Goal: Answer question/provide support: Share knowledge or assist other users

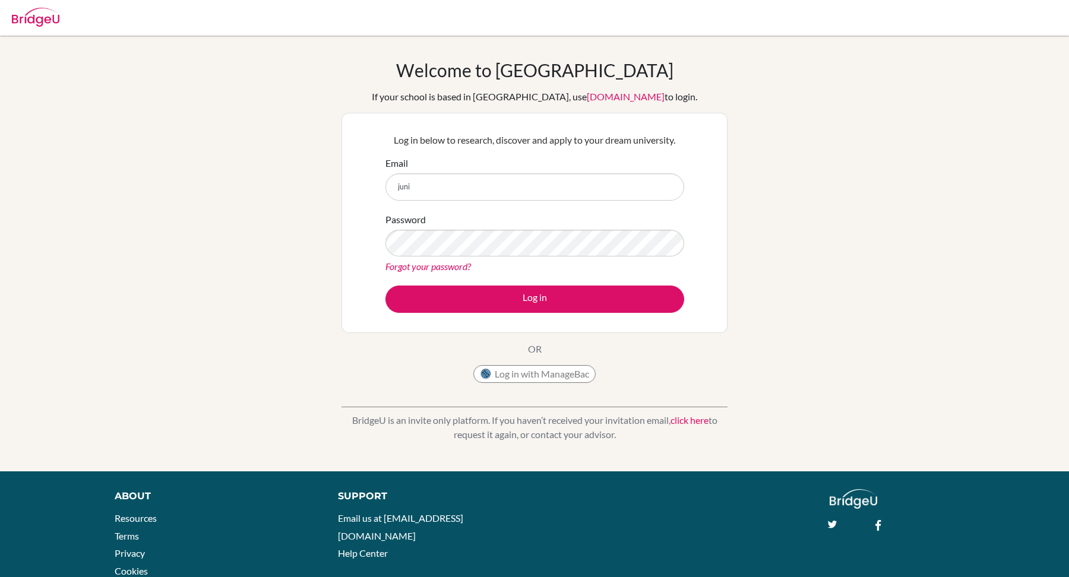
type input "[PERSON_NAME][EMAIL_ADDRESS][DOMAIN_NAME]"
click at [386, 286] on button "Log in" at bounding box center [535, 299] width 299 height 27
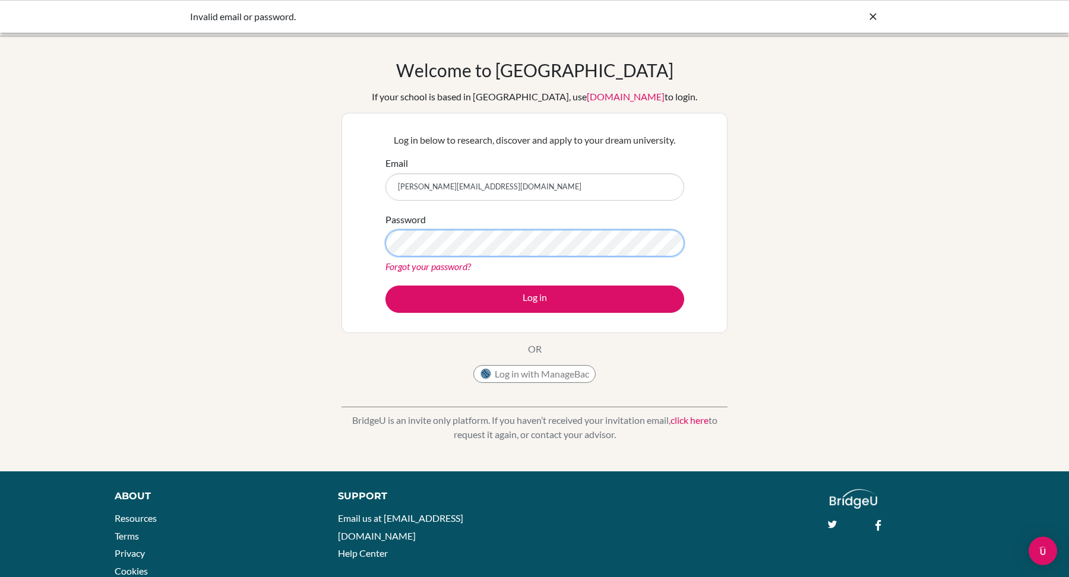
click at [386, 286] on button "Log in" at bounding box center [535, 299] width 299 height 27
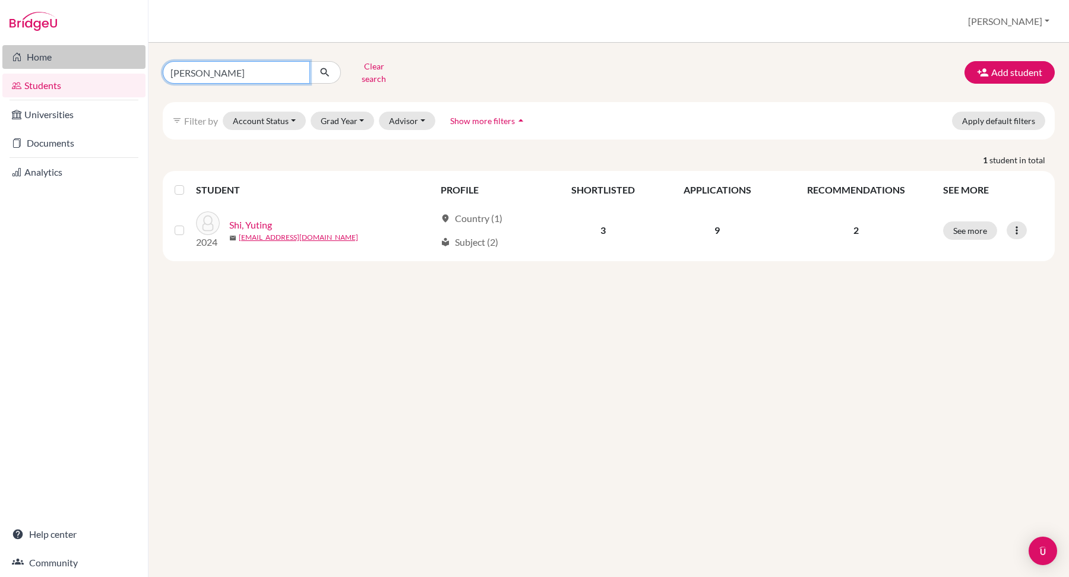
drag, startPoint x: 233, startPoint y: 66, endPoint x: 118, endPoint y: 66, distance: 114.6
click at [118, 66] on div "Home Students Universities Documents Analytics Help center Community Students o…" at bounding box center [534, 288] width 1069 height 577
type input "bob james"
click at [326, 67] on icon "submit" at bounding box center [325, 73] width 12 height 12
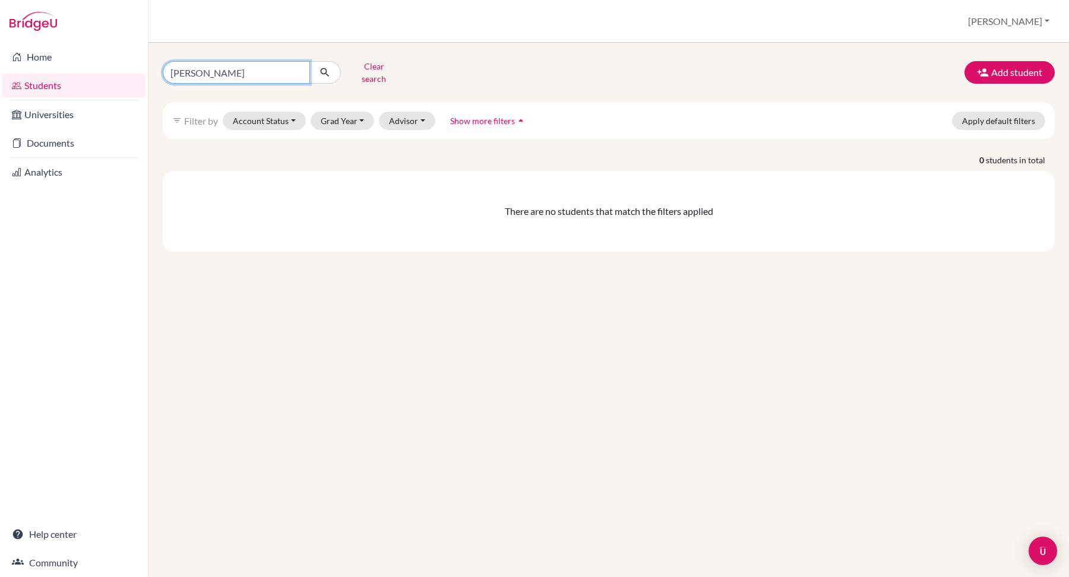
click at [231, 75] on input "bob james" at bounding box center [236, 72] width 147 height 23
drag, startPoint x: 231, startPoint y: 69, endPoint x: 128, endPoint y: 68, distance: 102.8
click at [128, 68] on div "Home Students Universities Documents Analytics Help center Community Students o…" at bounding box center [534, 288] width 1069 height 577
type input "robert jame"
click button "submit" at bounding box center [324, 72] width 31 height 23
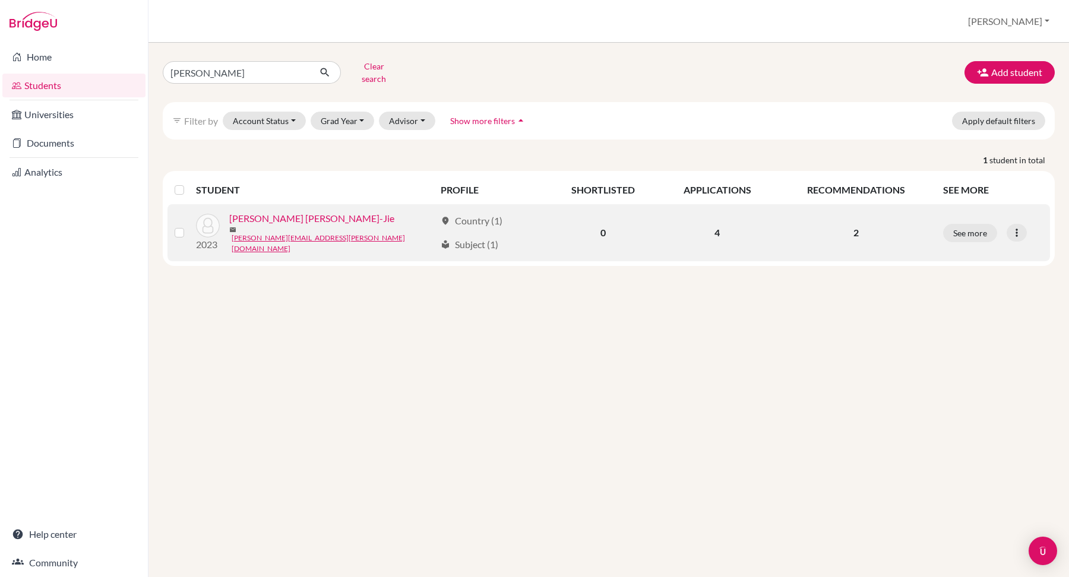
click at [1038, 224] on div "See more Edit student Send Message Reset Password" at bounding box center [993, 233] width 100 height 18
click at [1018, 227] on icon at bounding box center [1017, 233] width 12 height 12
click at [975, 246] on button "Edit student" at bounding box center [965, 255] width 94 height 19
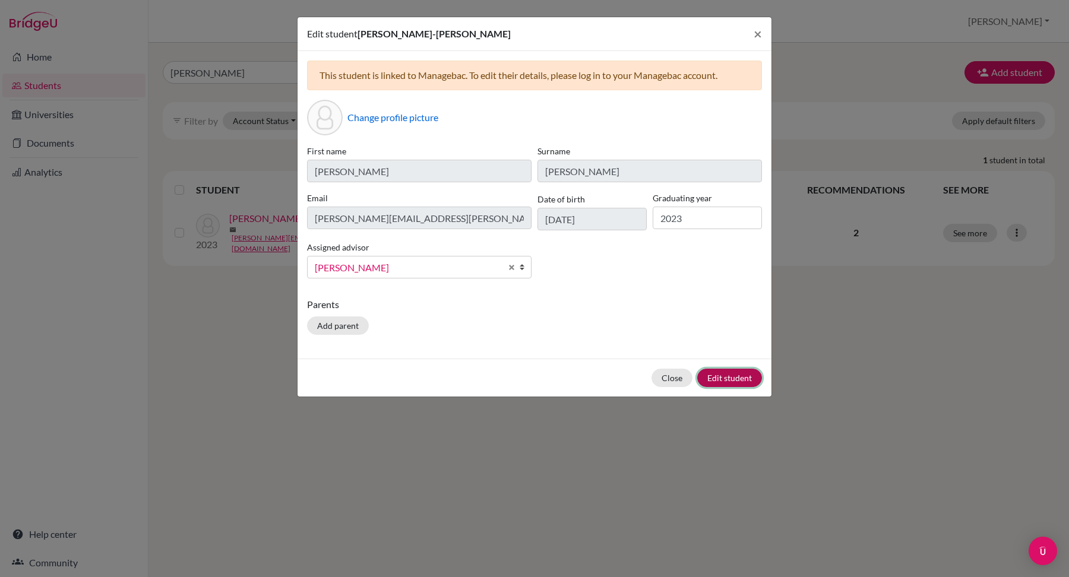
click at [713, 375] on button "Edit student" at bounding box center [729, 378] width 65 height 18
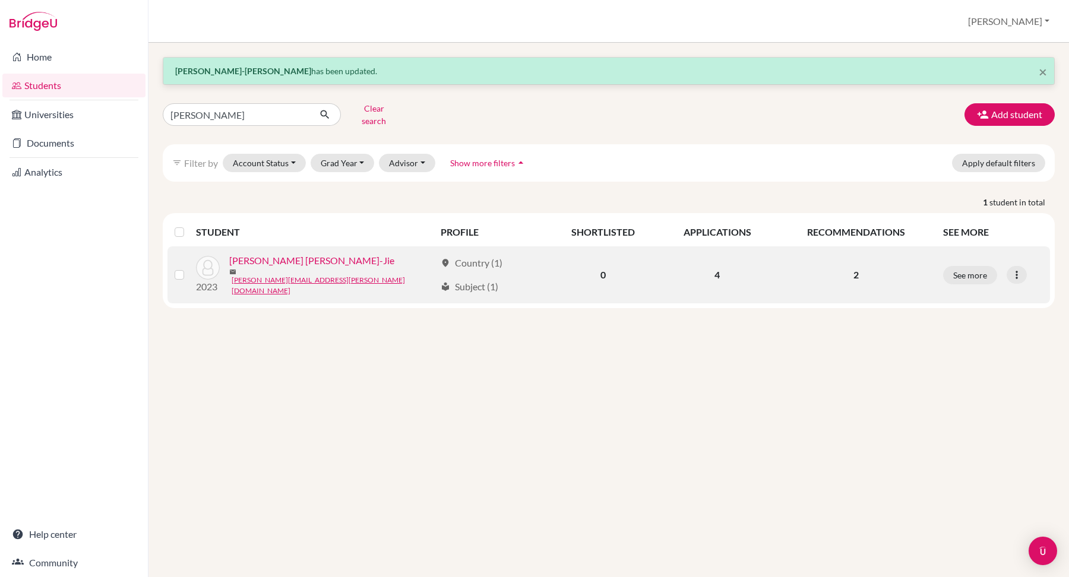
click at [275, 258] on link "[PERSON_NAME] [PERSON_NAME]-Jie" at bounding box center [311, 261] width 165 height 14
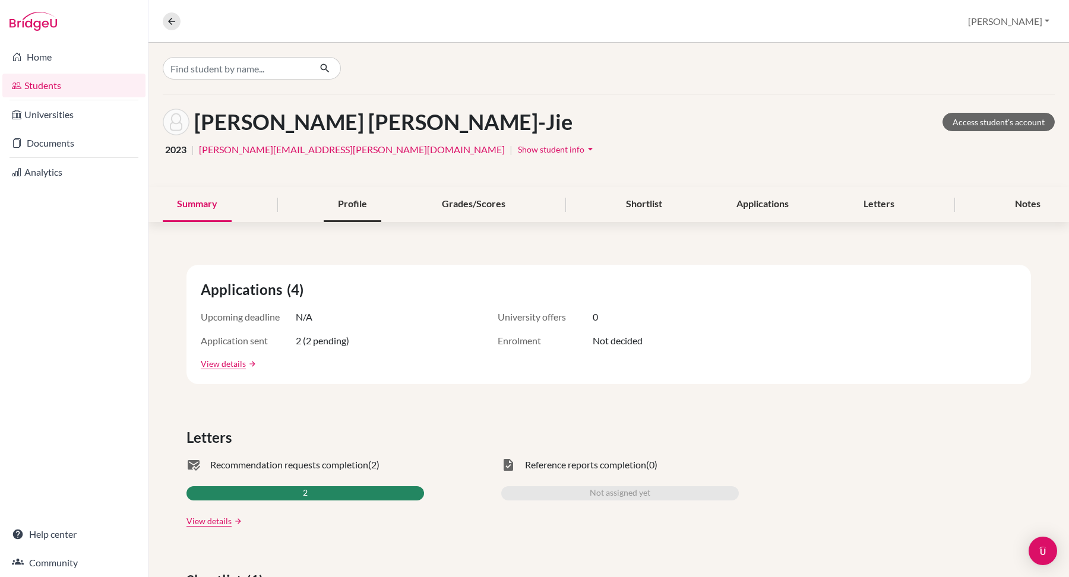
click at [346, 200] on div "Profile" at bounding box center [353, 204] width 58 height 35
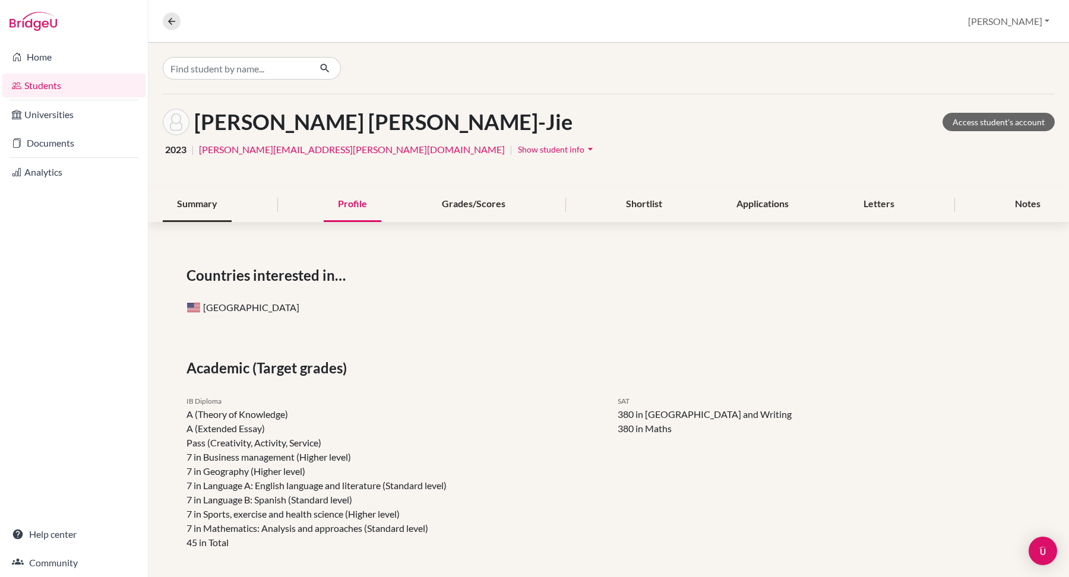
click at [204, 200] on div "Summary" at bounding box center [197, 204] width 69 height 35
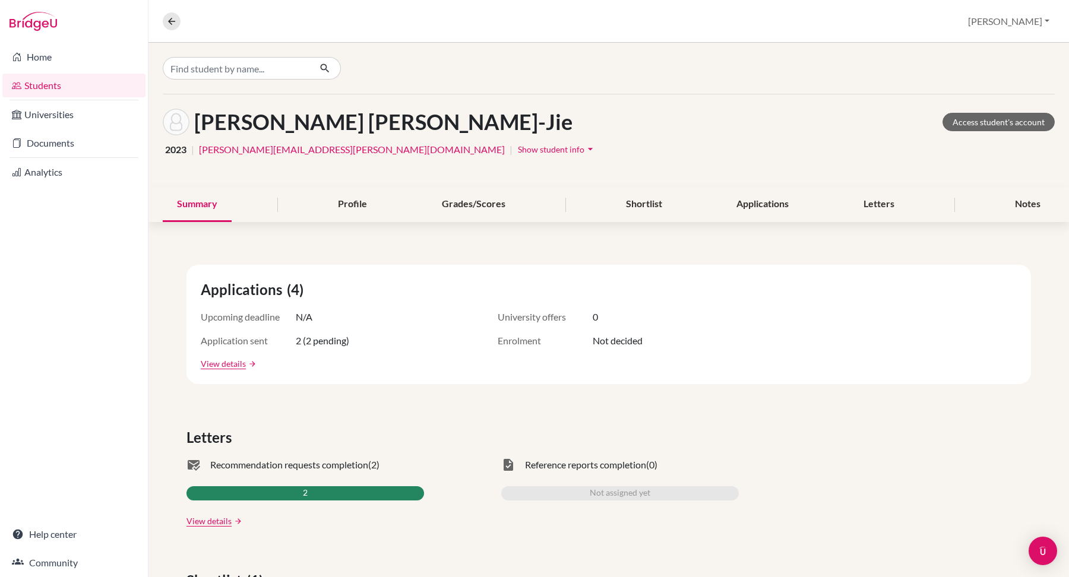
click at [518, 150] on span "Show student info" at bounding box center [551, 149] width 67 height 10
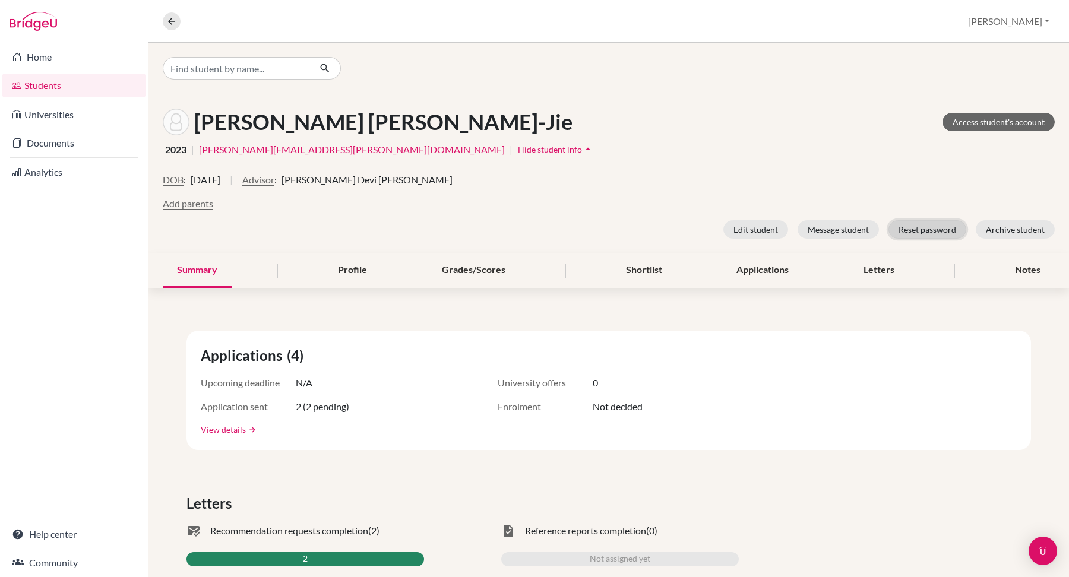
click at [932, 229] on button "Reset password" at bounding box center [928, 229] width 78 height 18
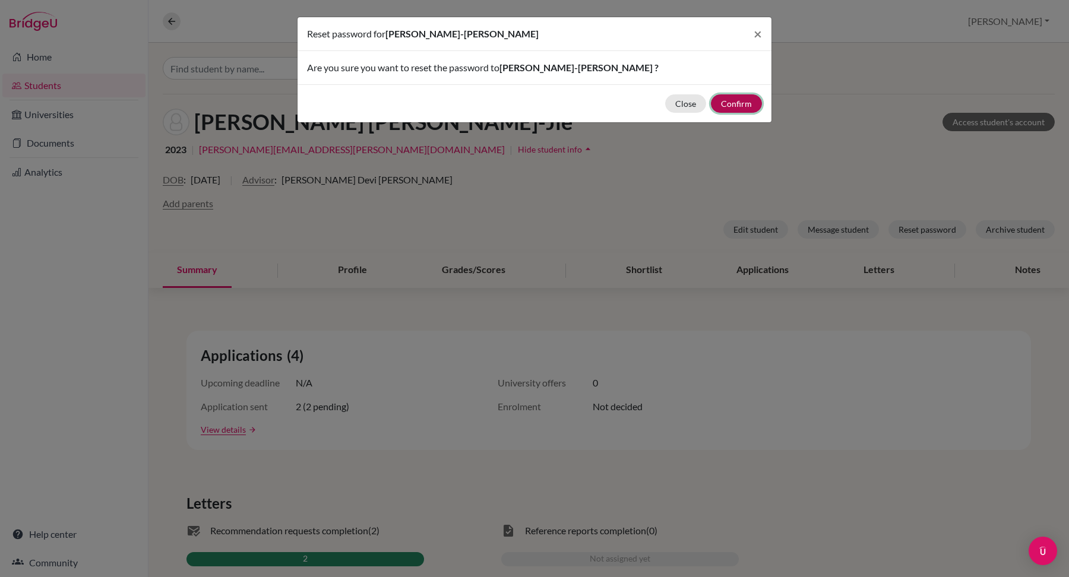
click at [728, 101] on button "Confirm" at bounding box center [736, 103] width 51 height 18
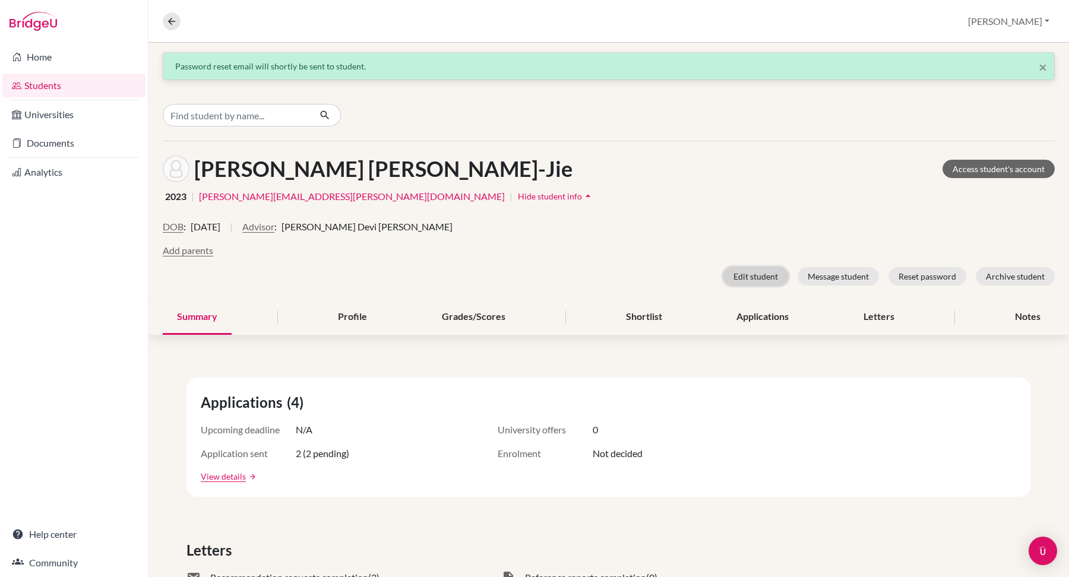
click at [763, 277] on button "Edit student" at bounding box center [755, 276] width 65 height 18
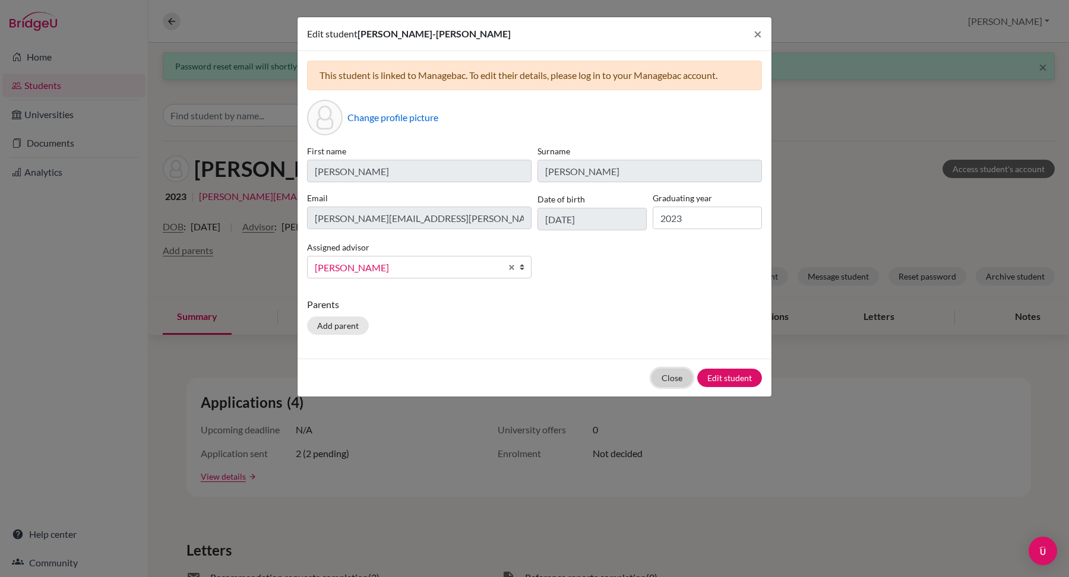
click at [662, 380] on button "Close" at bounding box center [672, 378] width 41 height 18
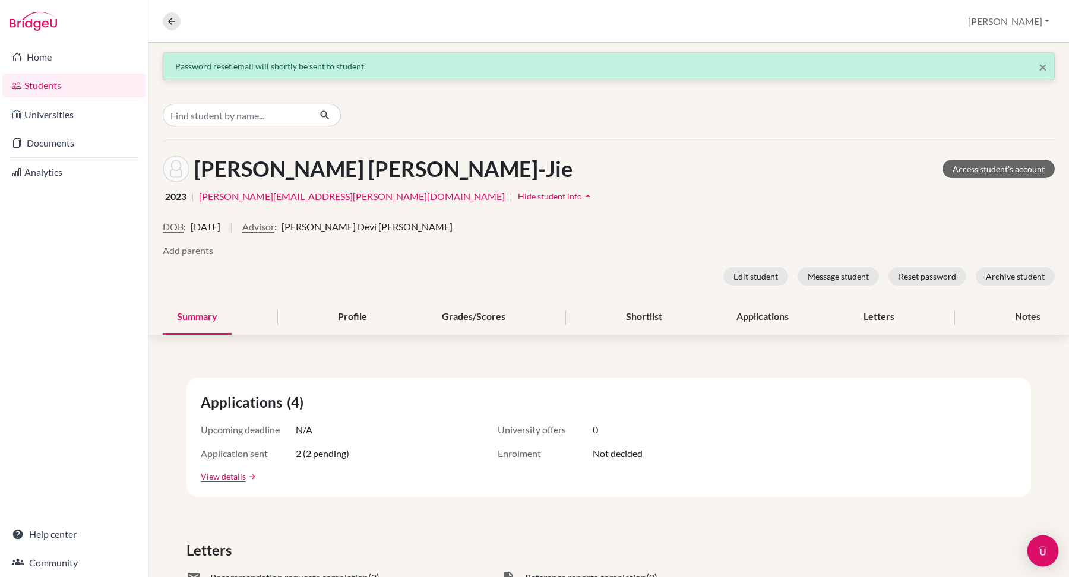
click at [1036, 541] on div "Open Intercom Messenger" at bounding box center [1043, 551] width 31 height 31
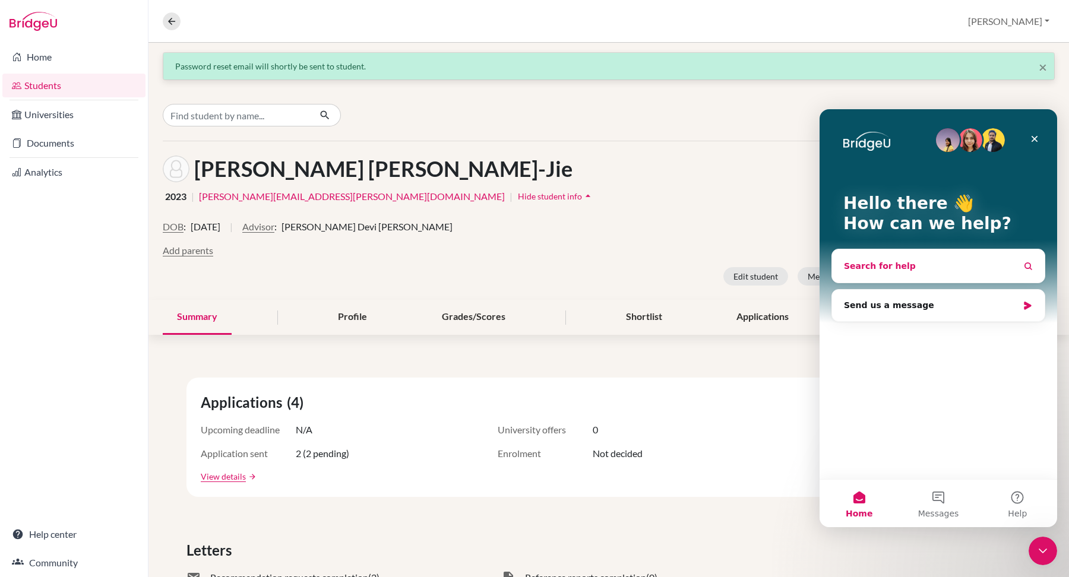
click at [876, 266] on span "Search for help" at bounding box center [880, 266] width 72 height 12
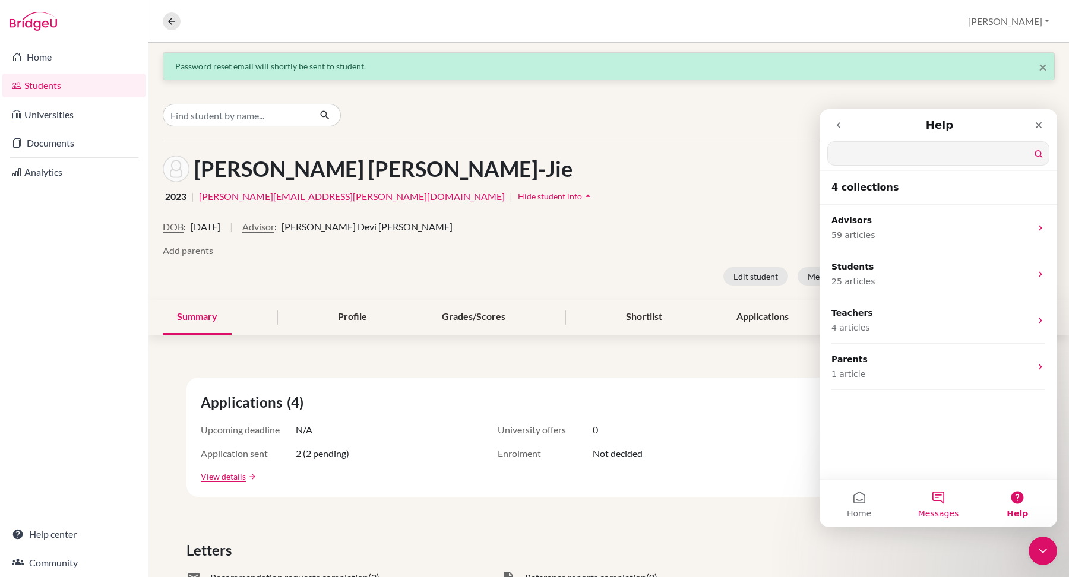
click at [936, 500] on button "Messages" at bounding box center [938, 504] width 79 height 48
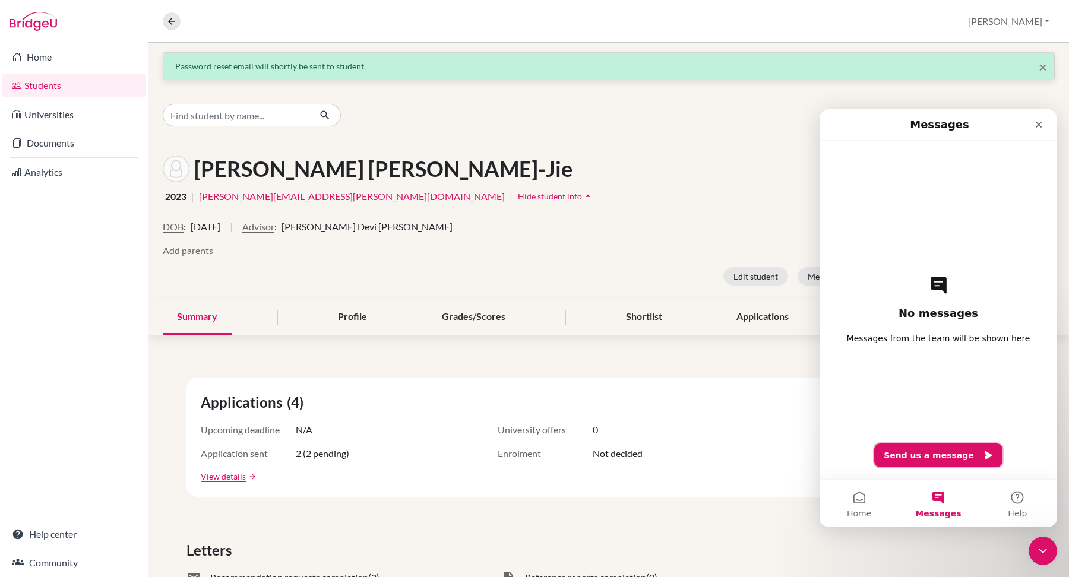
click at [944, 459] on button "Send us a message" at bounding box center [938, 456] width 128 height 24
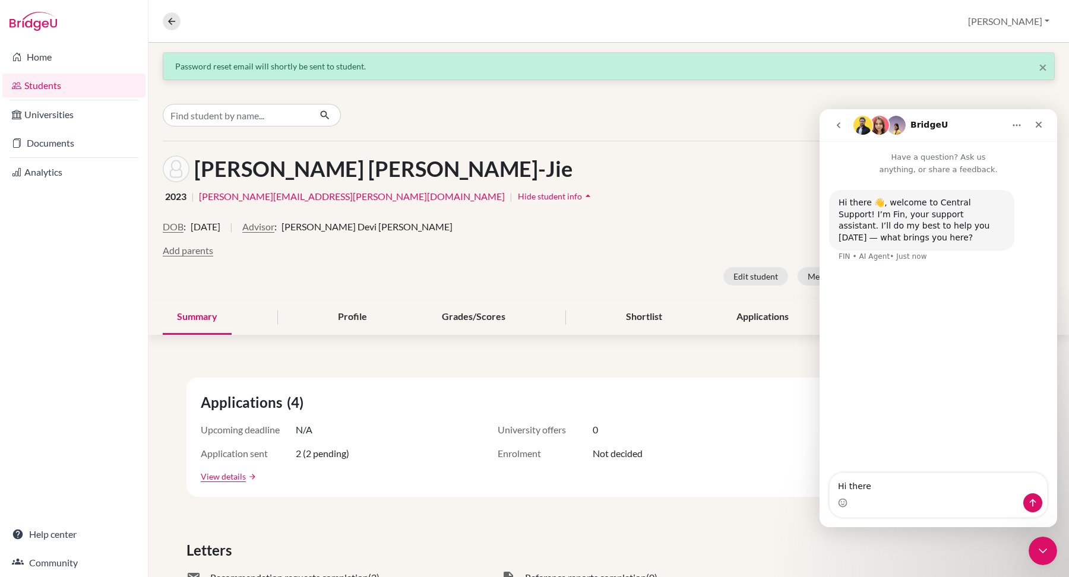
type textarea "Hi there"
type textarea "how can i"
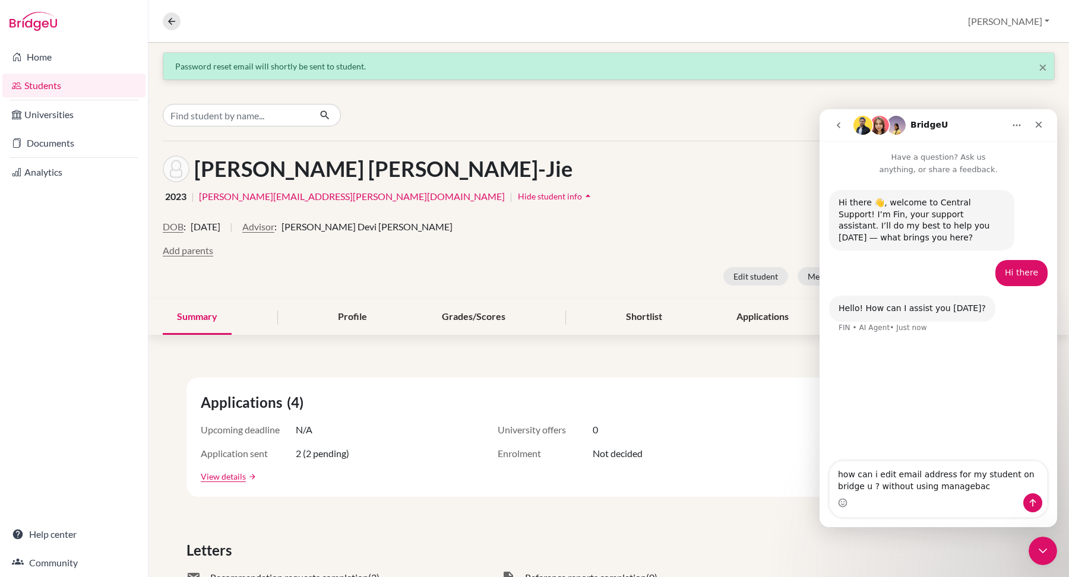
type textarea "how can i edit email address for my student on bridge u ? without using manageb…"
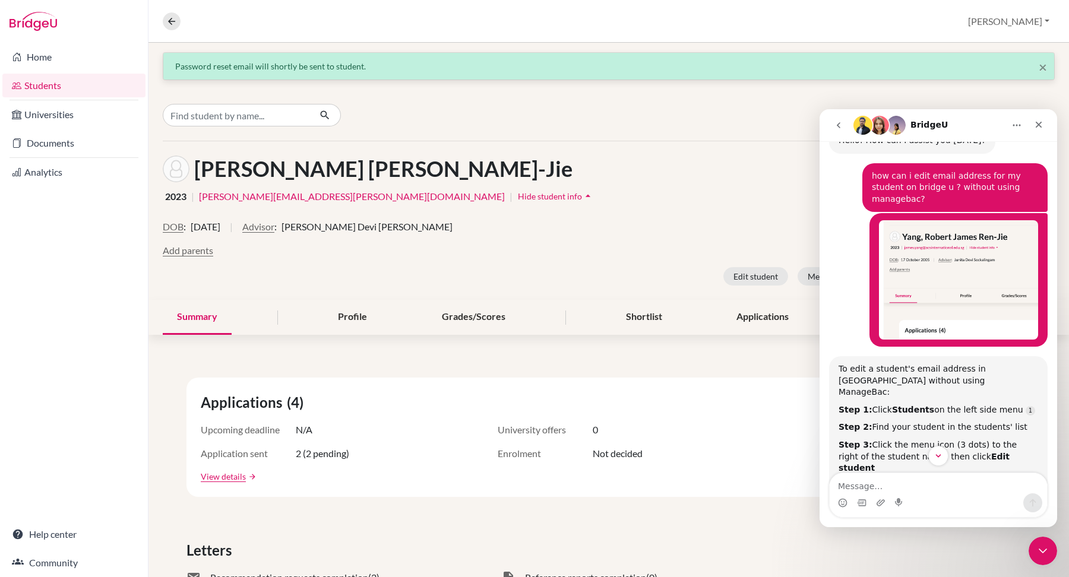
scroll to position [181, 0]
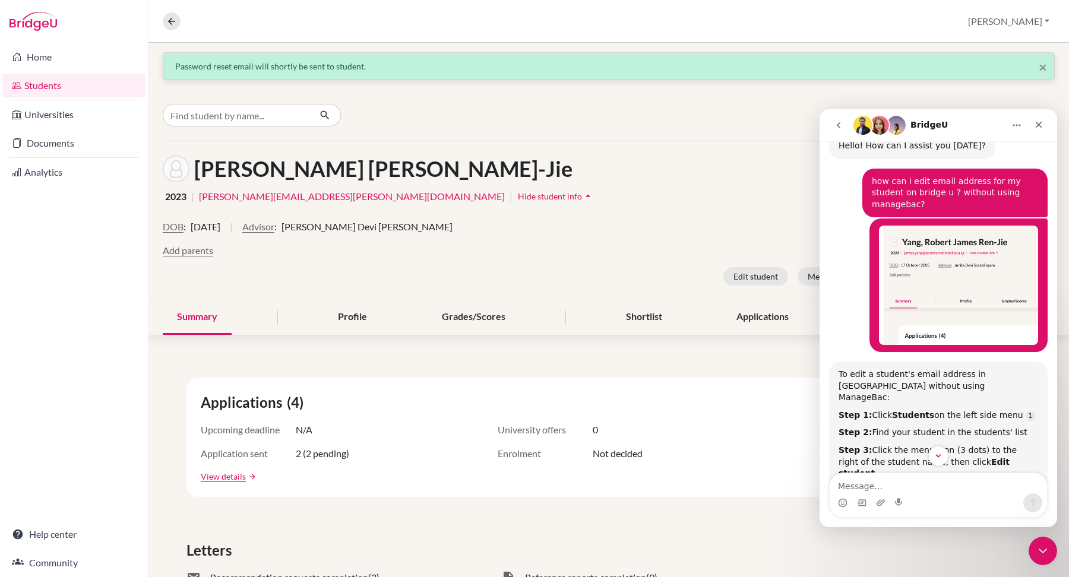
click at [328, 191] on link "[PERSON_NAME][EMAIL_ADDRESS][PERSON_NAME][DOMAIN_NAME]" at bounding box center [352, 196] width 306 height 14
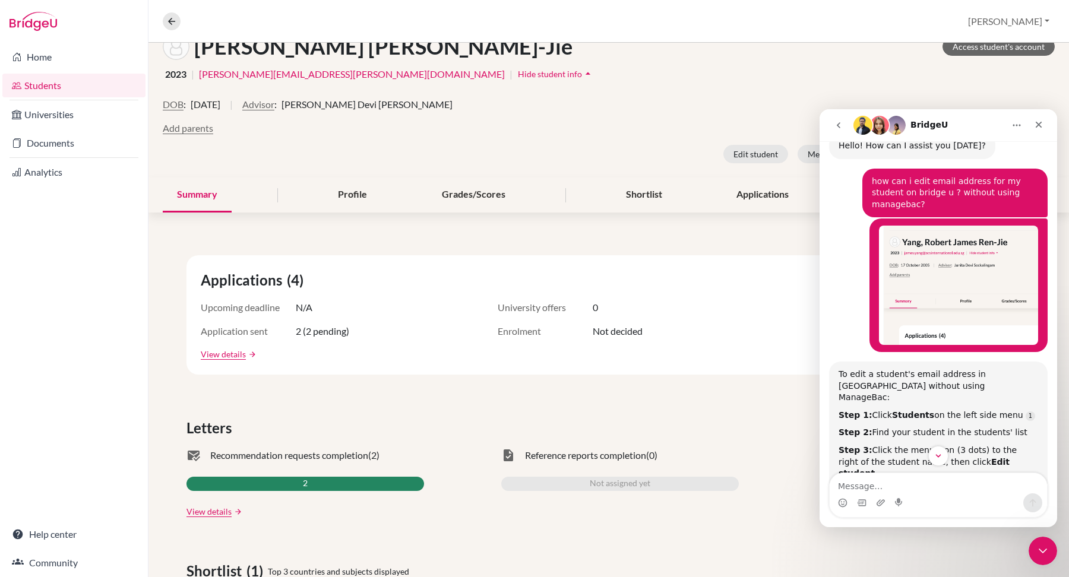
scroll to position [127, 0]
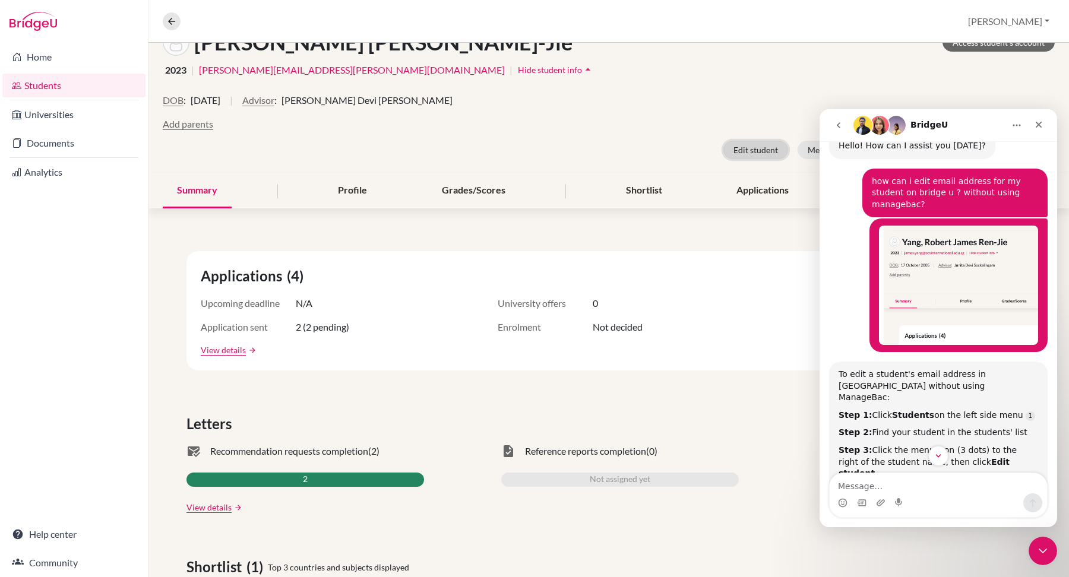
click at [742, 143] on button "Edit student" at bounding box center [755, 150] width 65 height 18
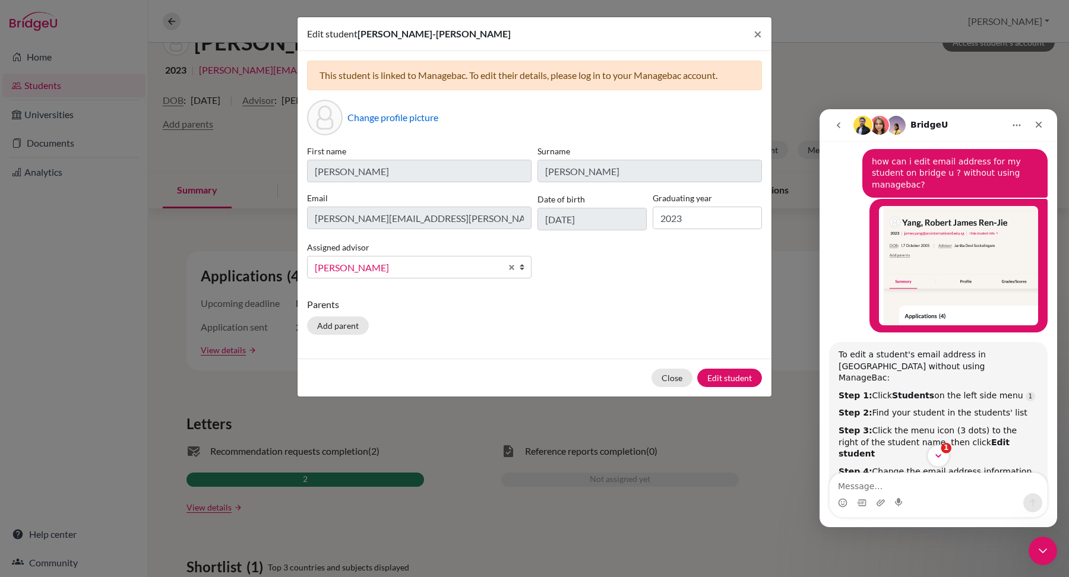
click at [940, 454] on icon "Scroll to bottom" at bounding box center [938, 456] width 11 height 11
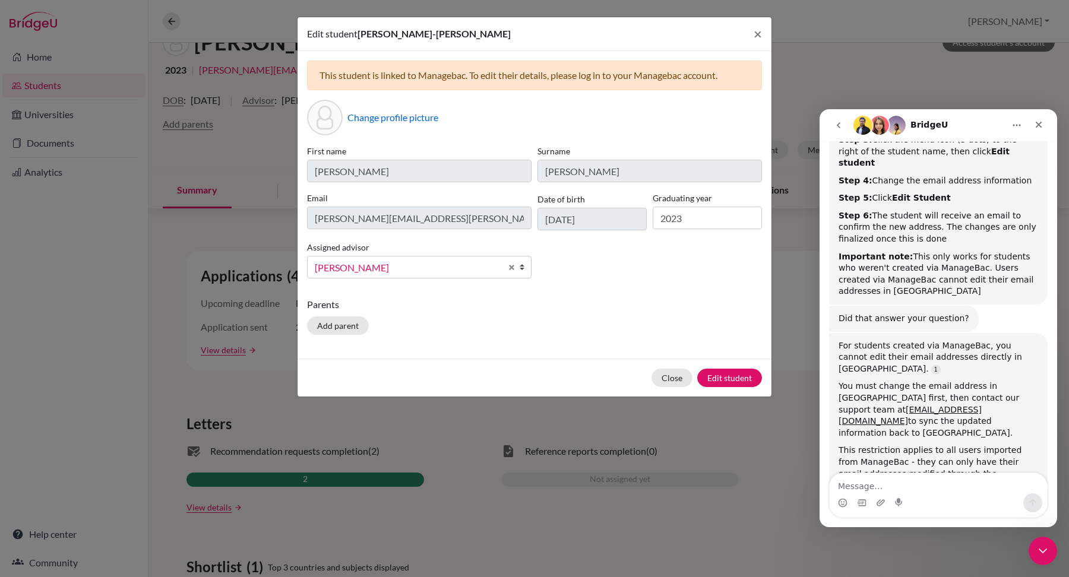
scroll to position [491, 0]
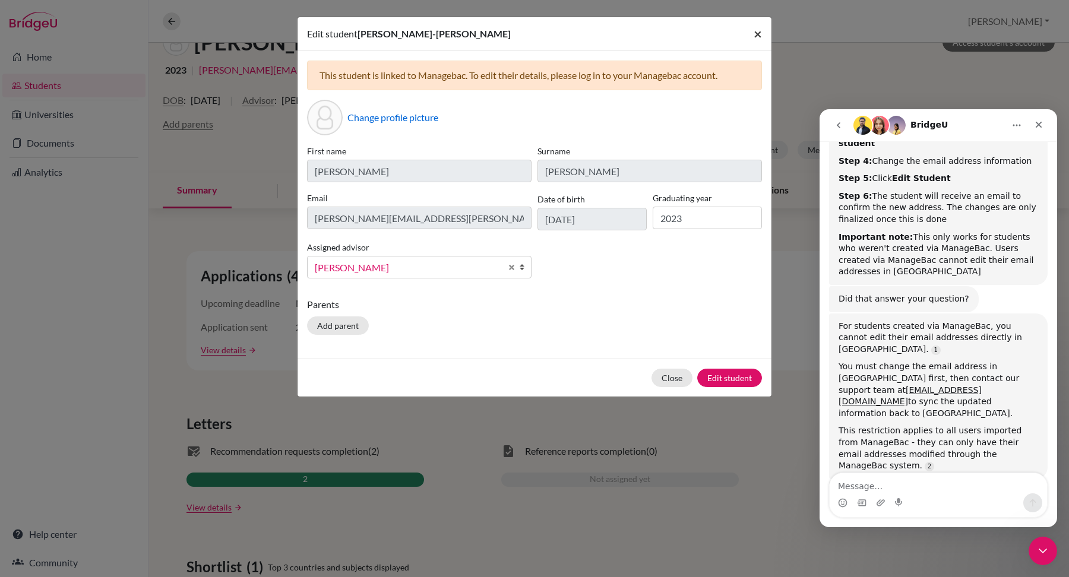
click at [763, 39] on button "×" at bounding box center [757, 33] width 27 height 33
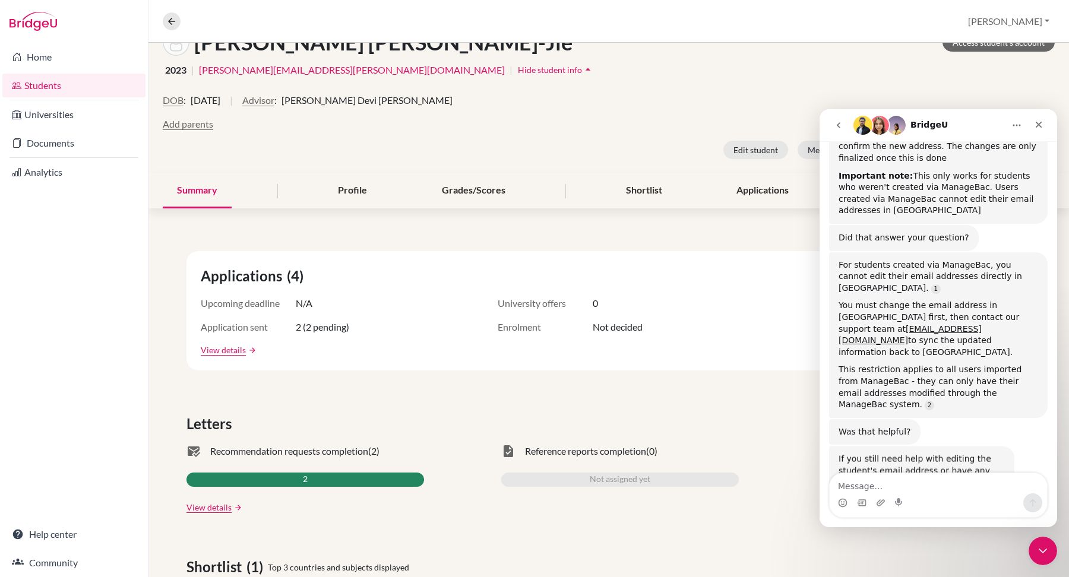
scroll to position [565, 0]
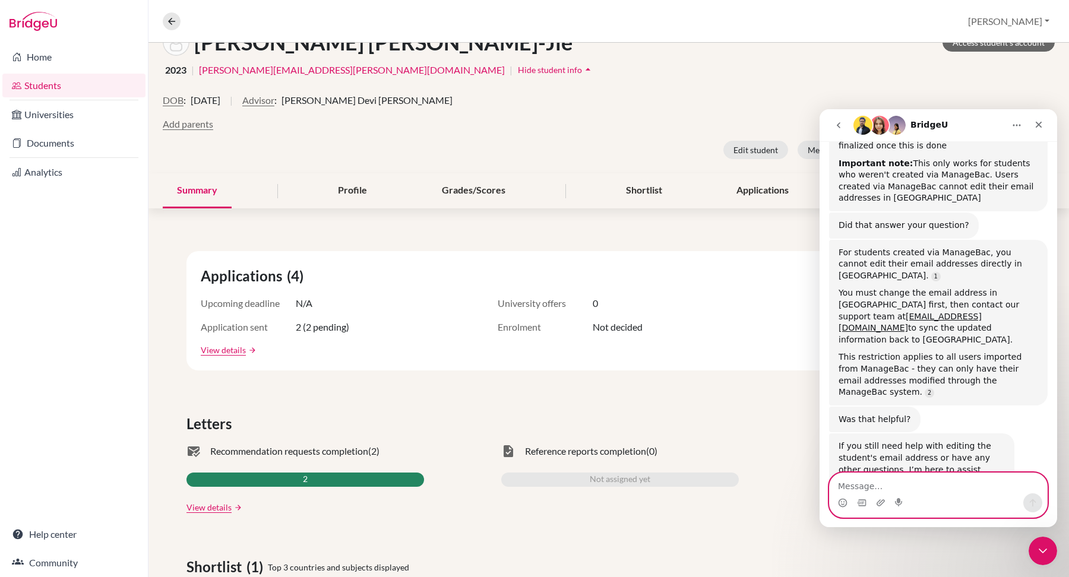
click at [926, 493] on textarea "Message…" at bounding box center [938, 483] width 217 height 20
type textarea "i am unable to edit on manageback"
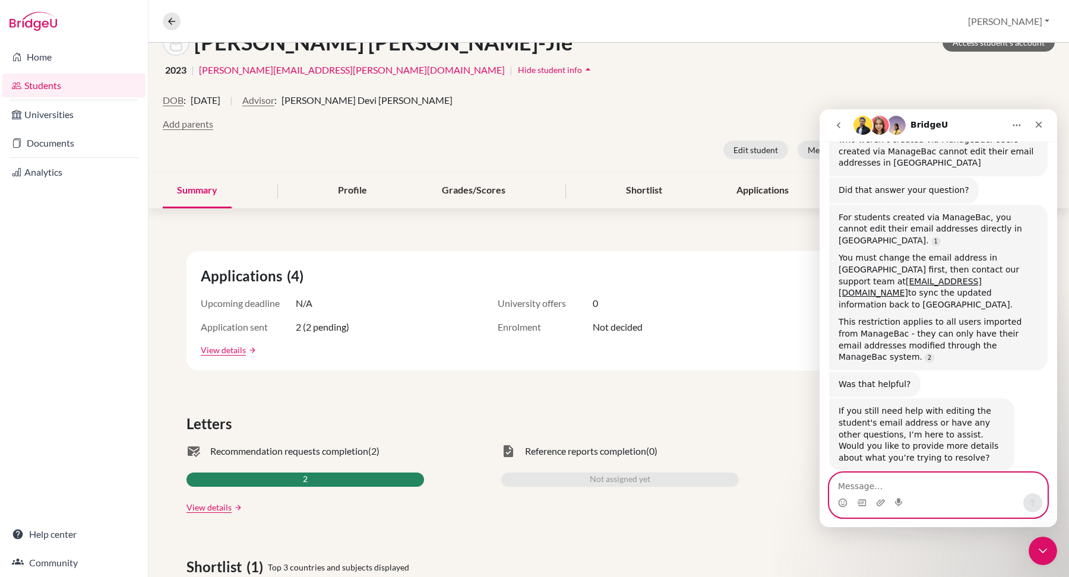
scroll to position [639, 0]
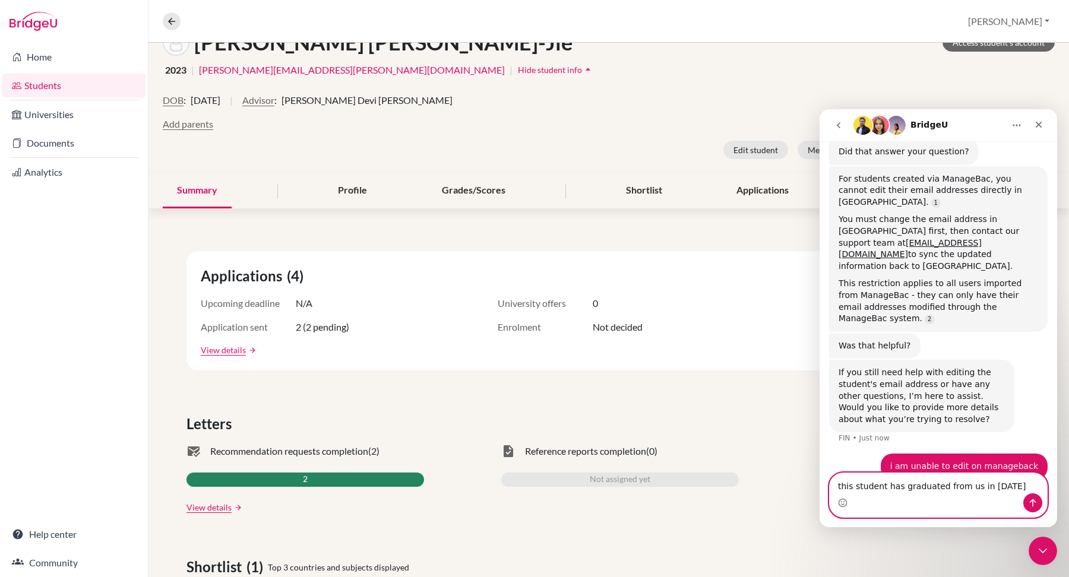
type textarea "this student has graduated from us in 2023"
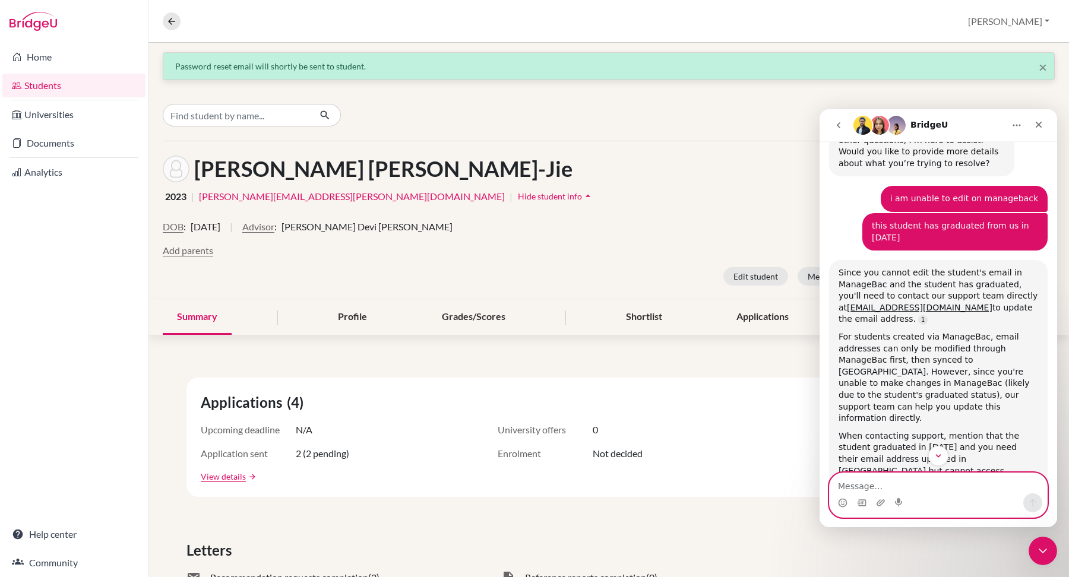
scroll to position [896, 0]
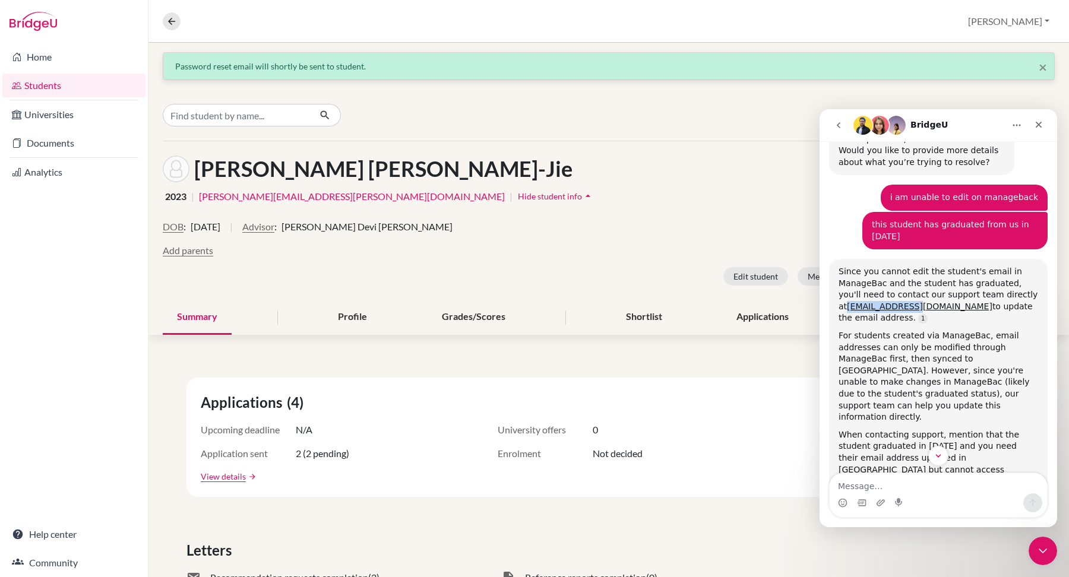
drag, startPoint x: 906, startPoint y: 236, endPoint x: 840, endPoint y: 241, distance: 66.1
click at [840, 266] on div "Since you cannot edit the student's email in ManageBac and the student has grad…" at bounding box center [939, 295] width 200 height 58
copy link "hi@bridge-u.com"
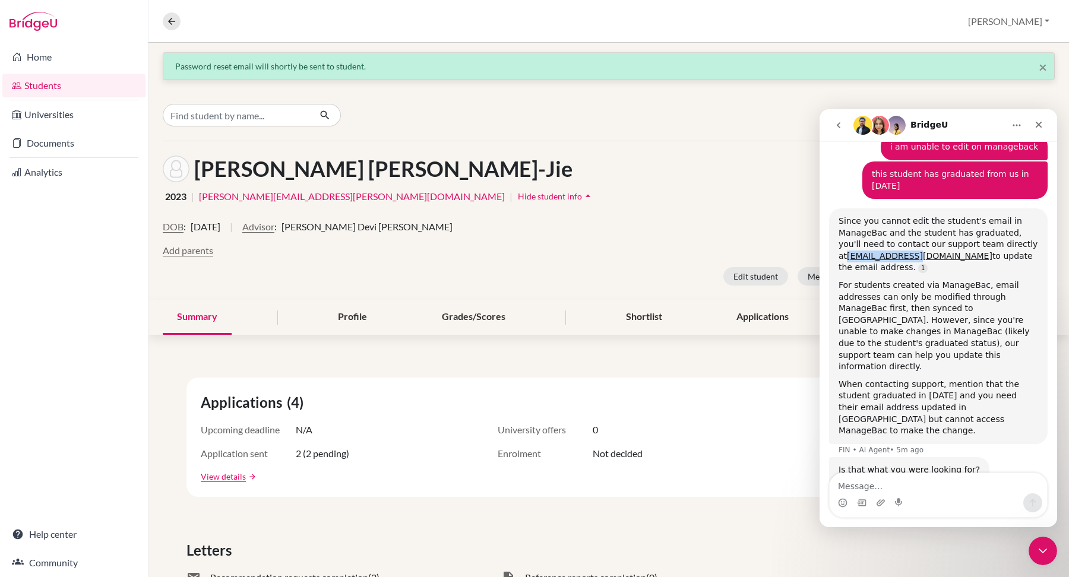
scroll to position [962, 0]
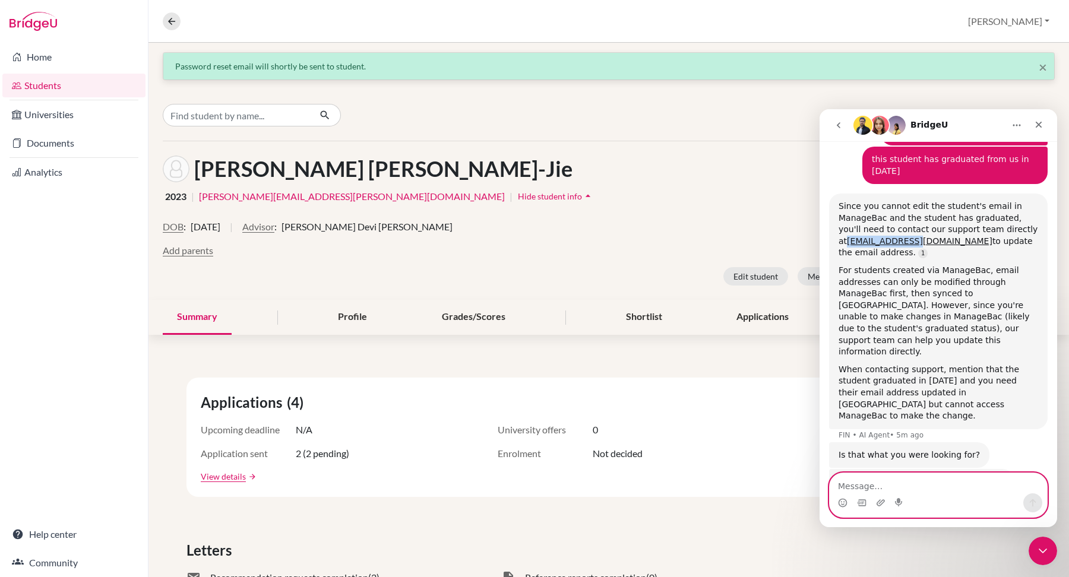
click at [884, 478] on textarea "Message…" at bounding box center [938, 483] width 217 height 20
type textarea "yes thak you"
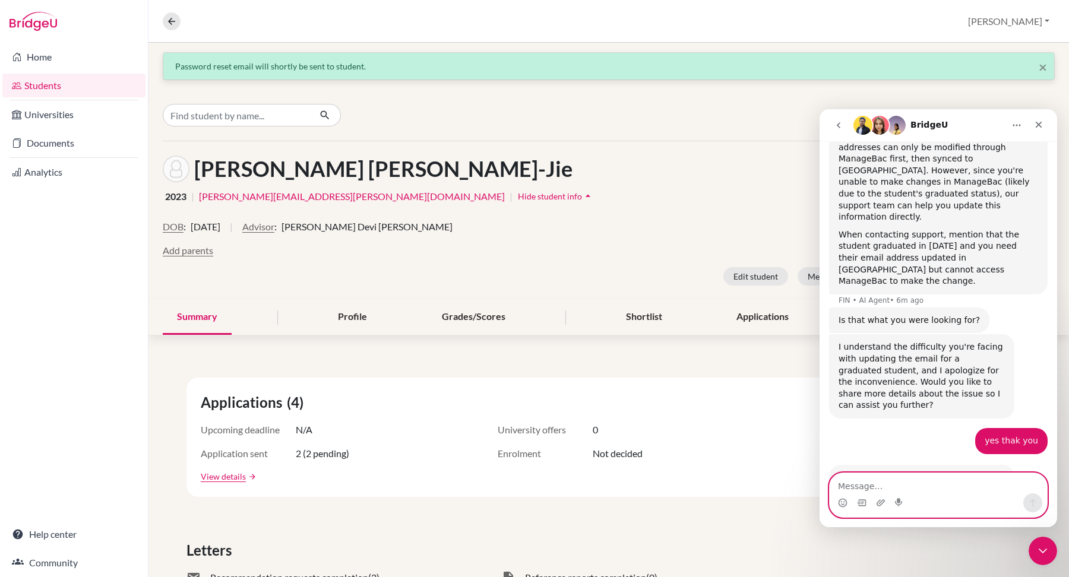
scroll to position [1130, 0]
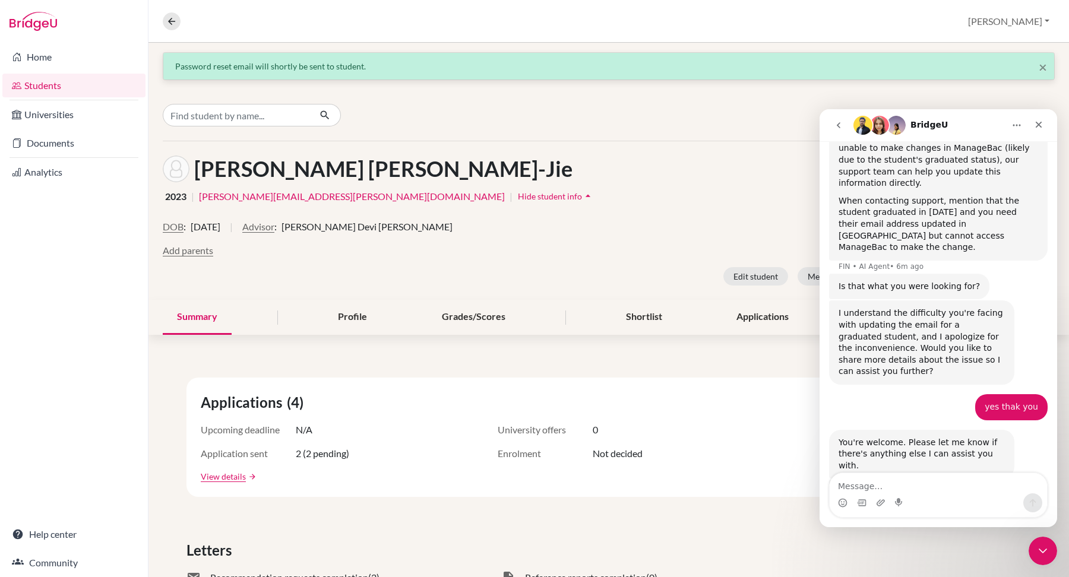
click at [968, 540] on span "Amazing" at bounding box center [968, 550] width 21 height 21
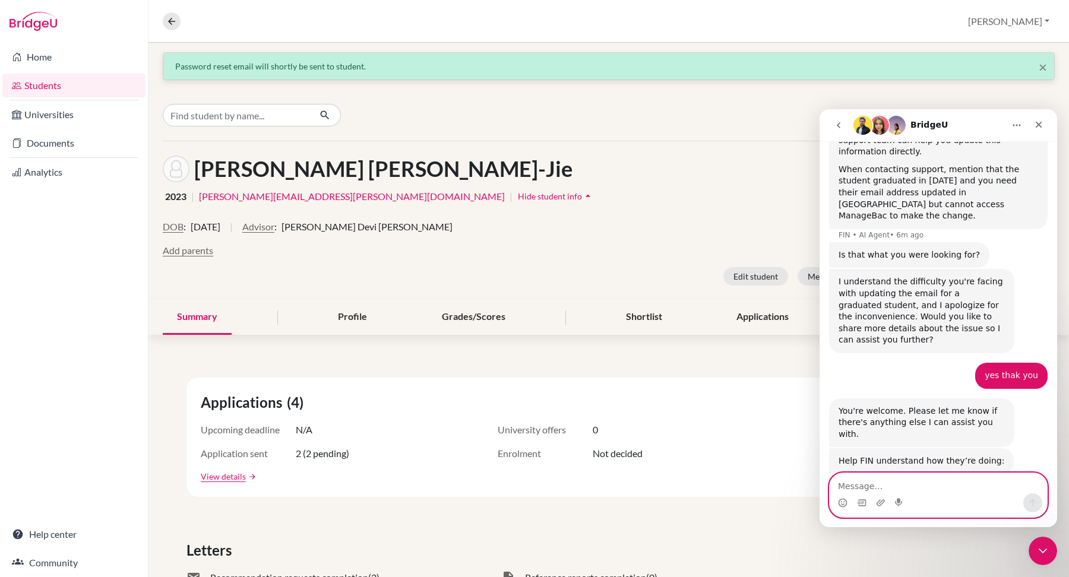
click at [928, 485] on textarea "Message…" at bounding box center [938, 483] width 217 height 20
type textarea "amazing thanks ! ive emailed :)"
click at [1032, 502] on icon "Send a message…" at bounding box center [1033, 503] width 10 height 10
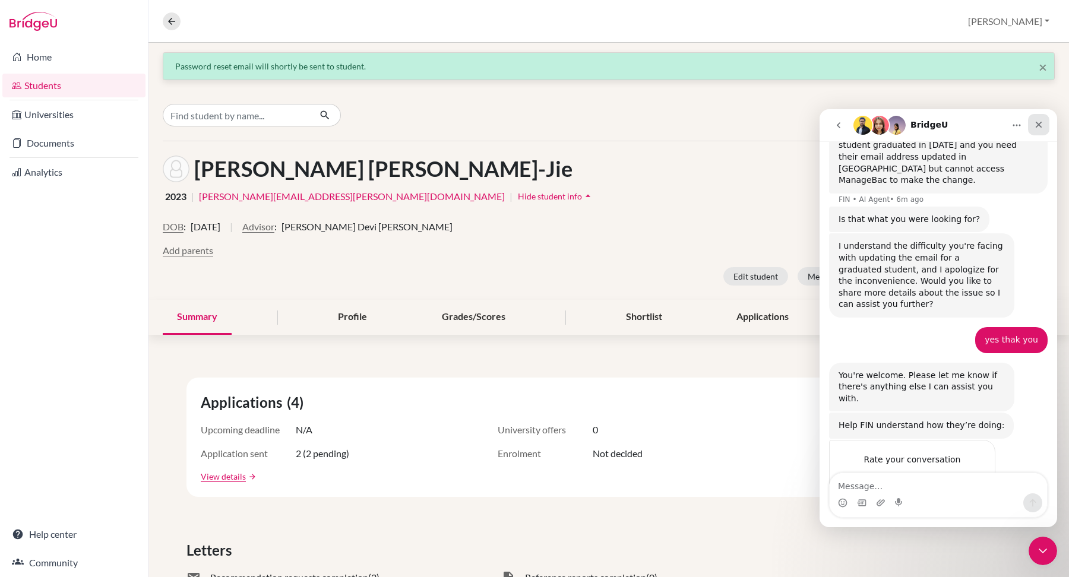
click at [1038, 129] on icon "Close" at bounding box center [1039, 125] width 10 height 10
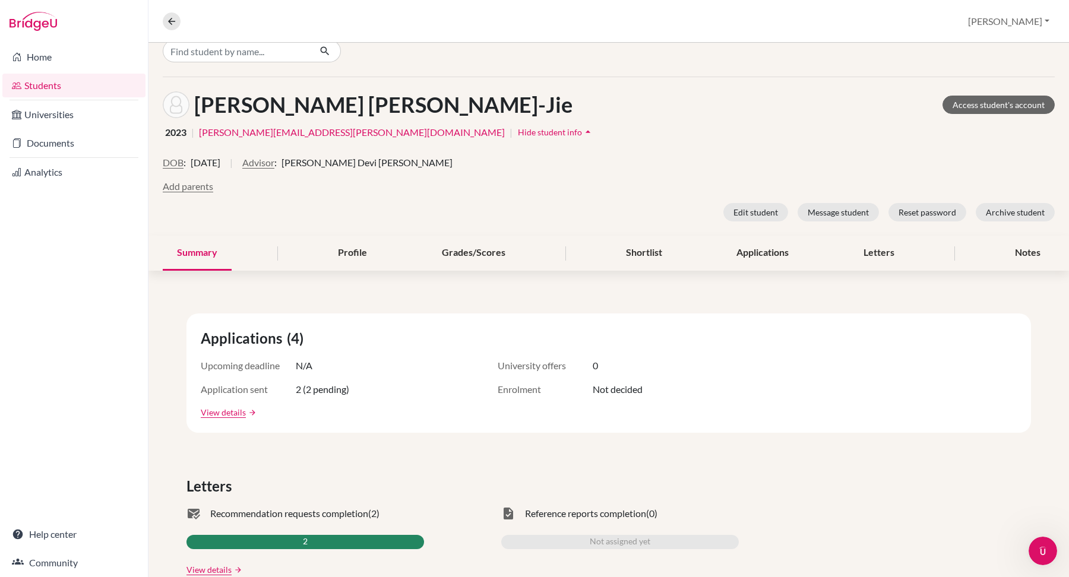
scroll to position [93, 0]
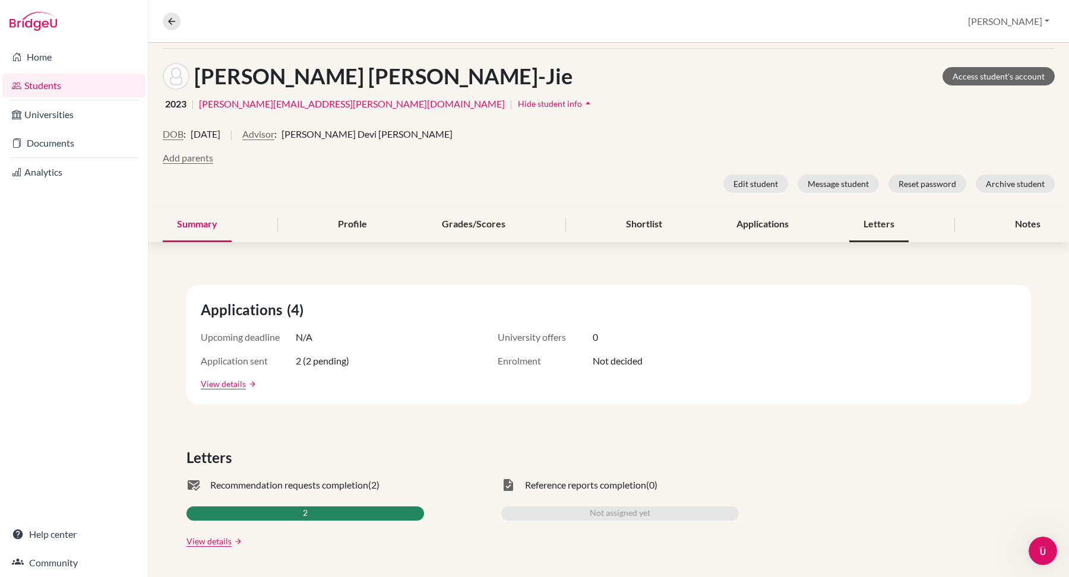
click at [879, 227] on div "Letters" at bounding box center [878, 224] width 59 height 35
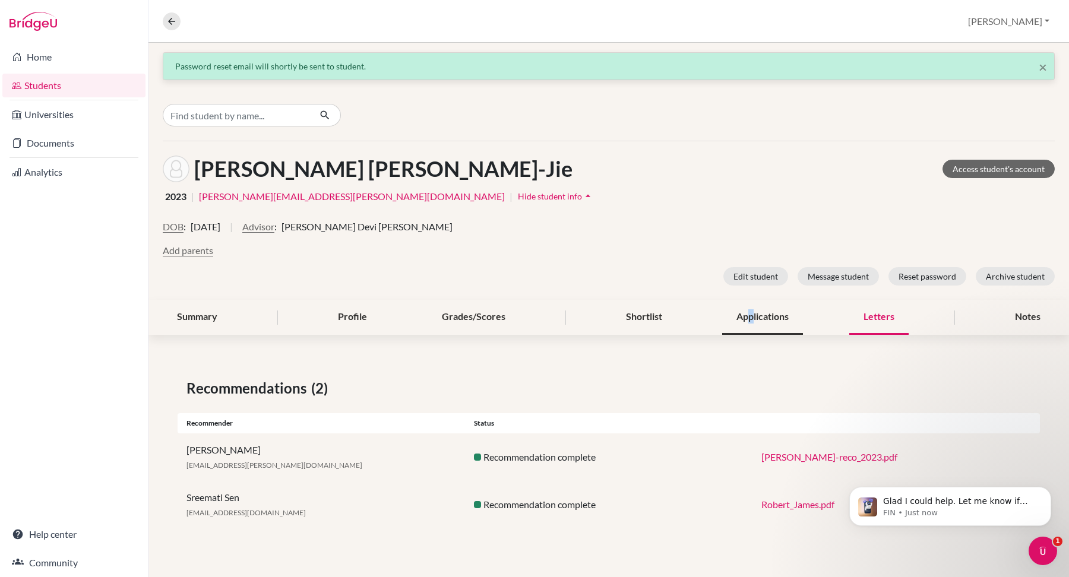
click at [750, 320] on div "Applications" at bounding box center [762, 317] width 81 height 35
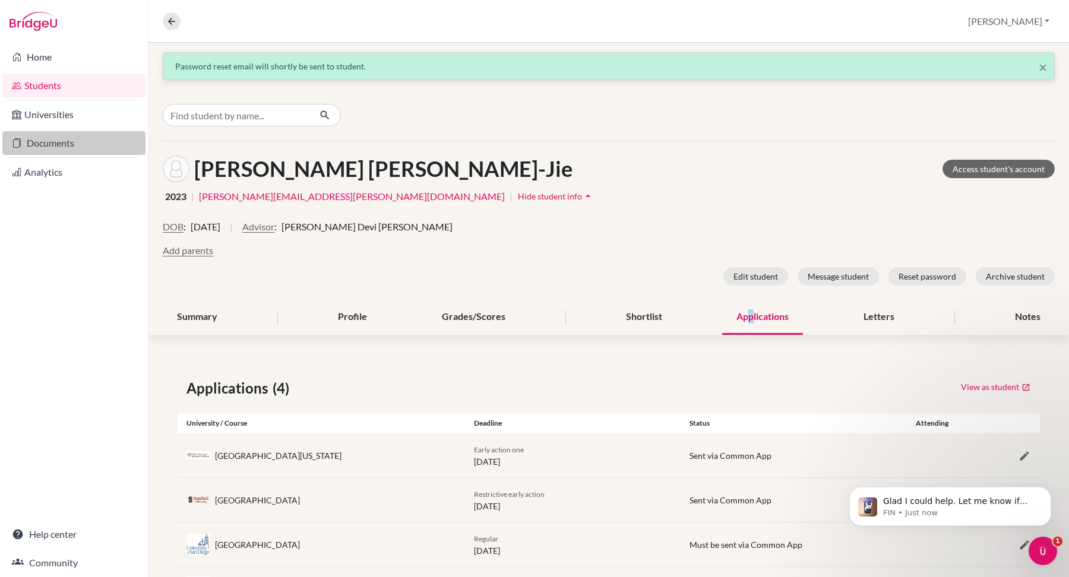
click at [59, 151] on link "Documents" at bounding box center [73, 143] width 143 height 24
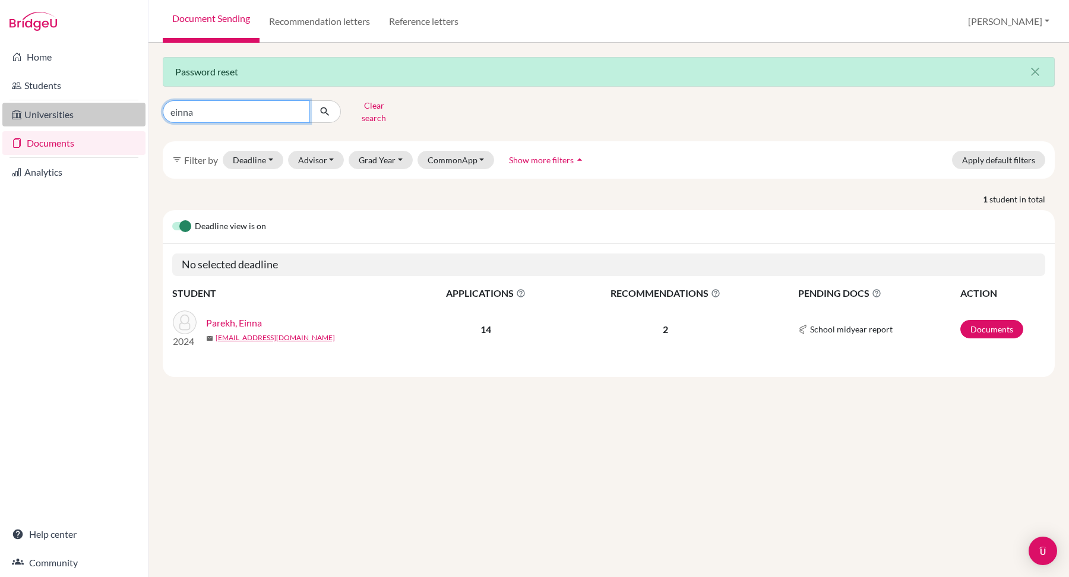
drag, startPoint x: 243, startPoint y: 108, endPoint x: 59, endPoint y: 107, distance: 184.1
click at [59, 107] on div "Home Students Universities Documents Analytics Help center Community Document S…" at bounding box center [534, 288] width 1069 height 577
type input "[PERSON_NAME]"
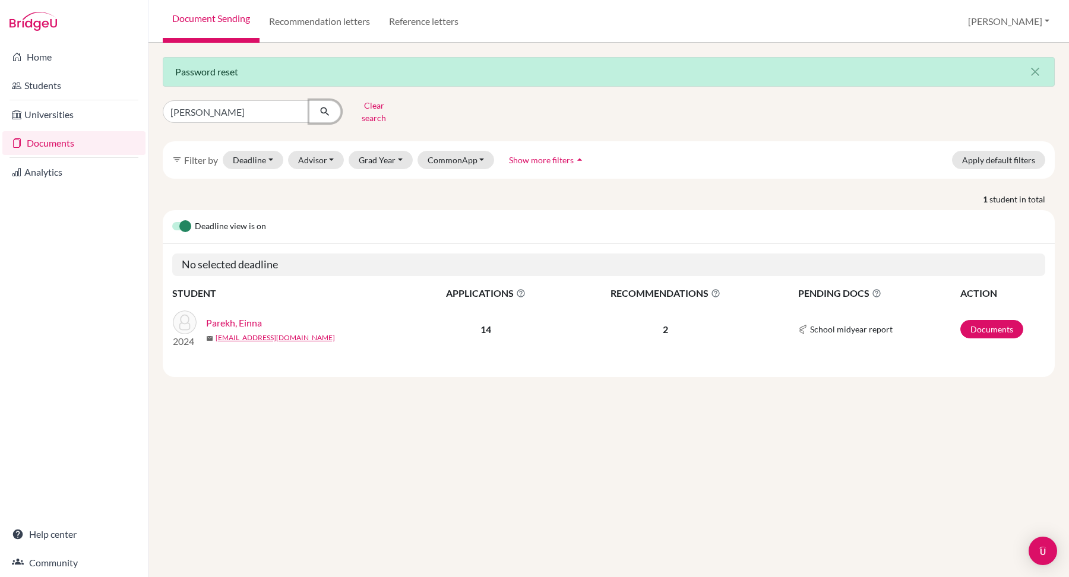
click at [320, 107] on icon "submit" at bounding box center [325, 112] width 12 height 12
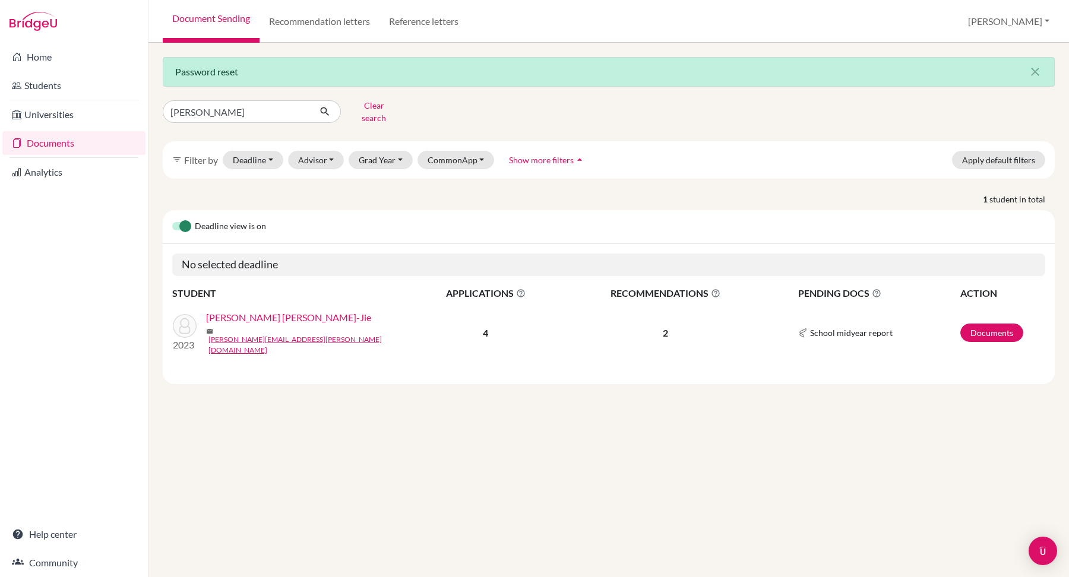
click at [264, 311] on link "[PERSON_NAME] [PERSON_NAME]-Jie" at bounding box center [288, 318] width 165 height 14
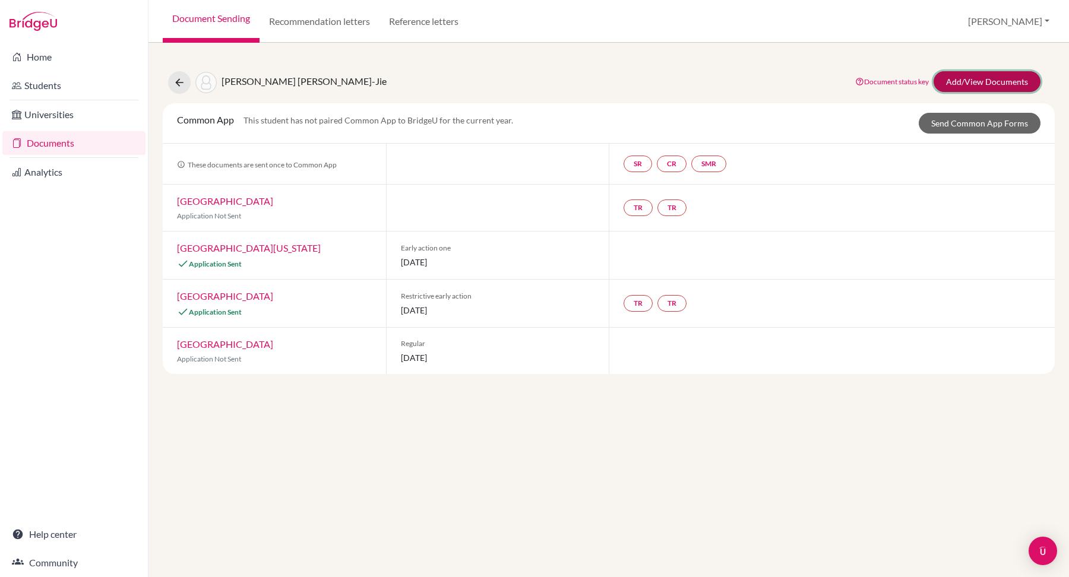
click at [1001, 81] on link "Add/View Documents" at bounding box center [987, 81] width 107 height 21
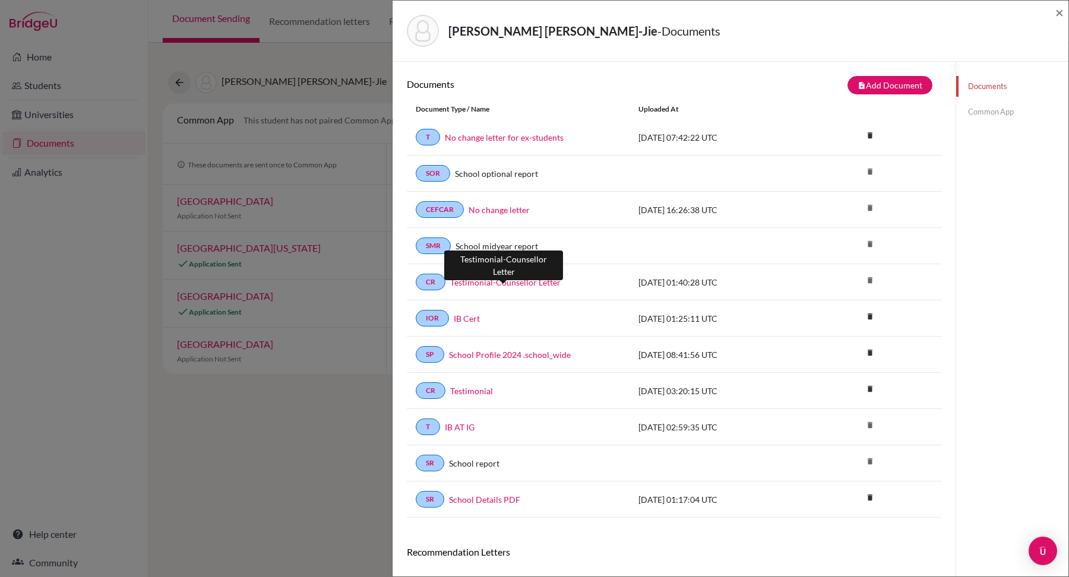
click at [532, 280] on link "Testimonial-Counsellor Letter" at bounding box center [505, 282] width 110 height 12
click at [1057, 11] on span "×" at bounding box center [1060, 12] width 8 height 17
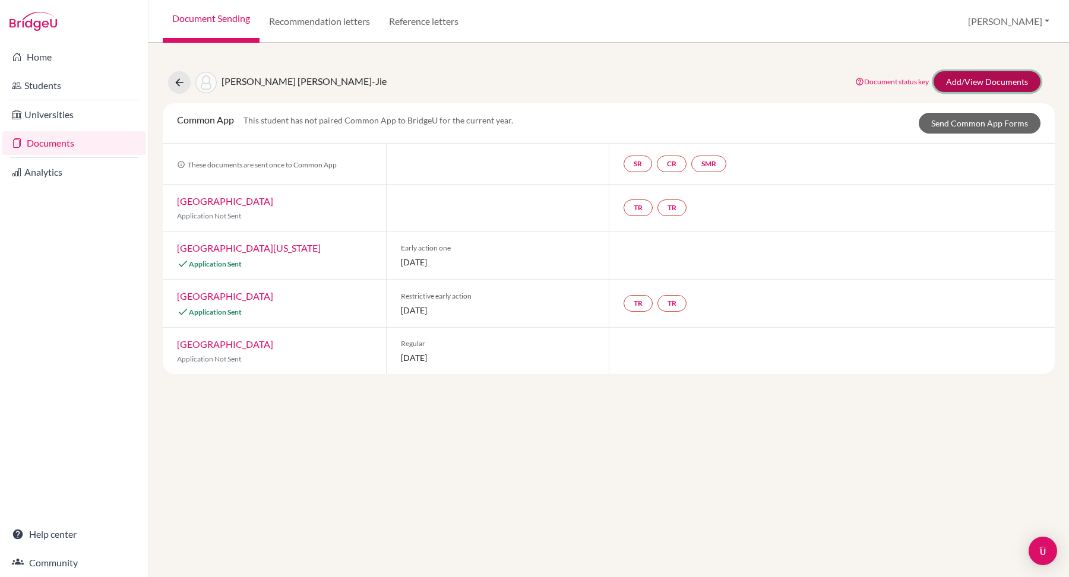
click at [966, 75] on link "Add/View Documents" at bounding box center [987, 81] width 107 height 21
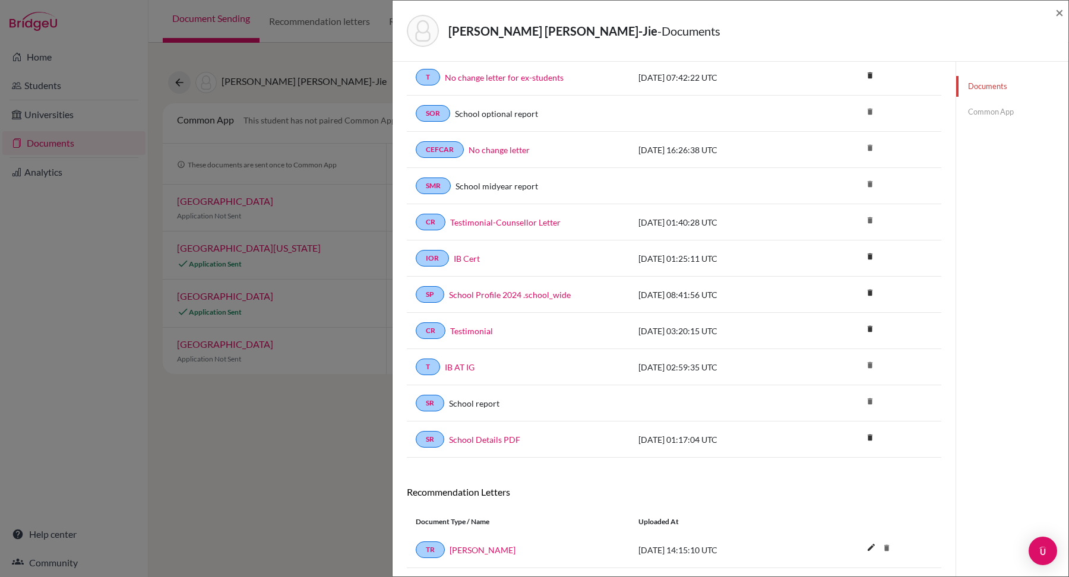
scroll to position [121, 0]
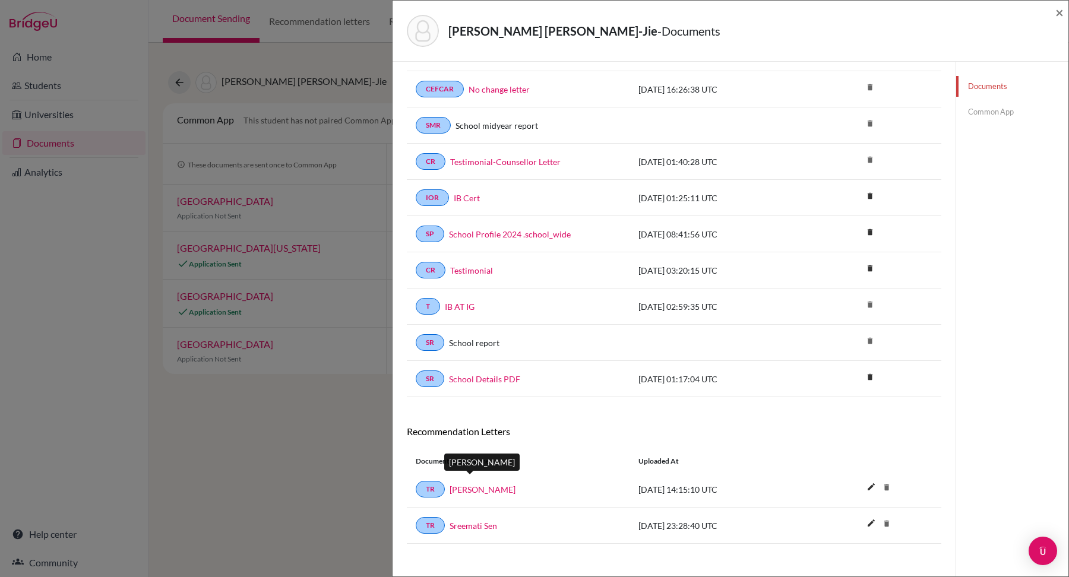
click at [484, 484] on link "Alka Hingle" at bounding box center [483, 490] width 66 height 12
click at [1057, 11] on span "×" at bounding box center [1060, 12] width 8 height 17
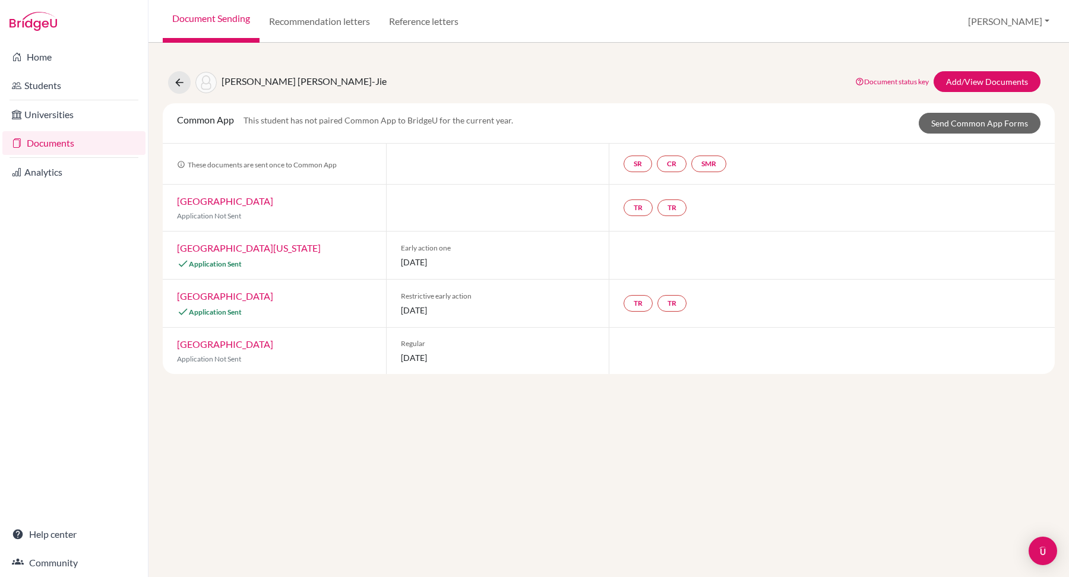
click at [505, 425] on div "Yang, Robert James Ren-Jie Document status key TR Requirement. Document not upl…" at bounding box center [609, 310] width 921 height 535
